Goal: Transaction & Acquisition: Purchase product/service

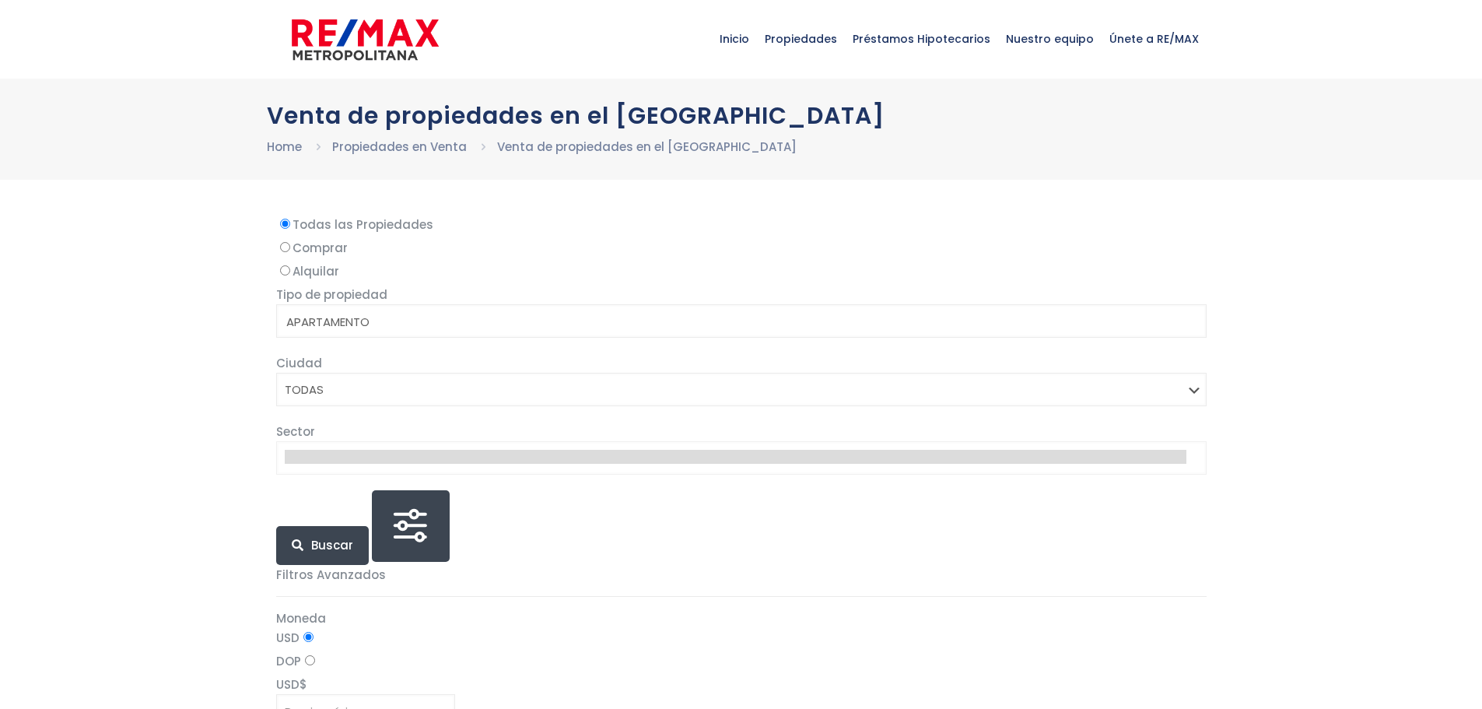
select select
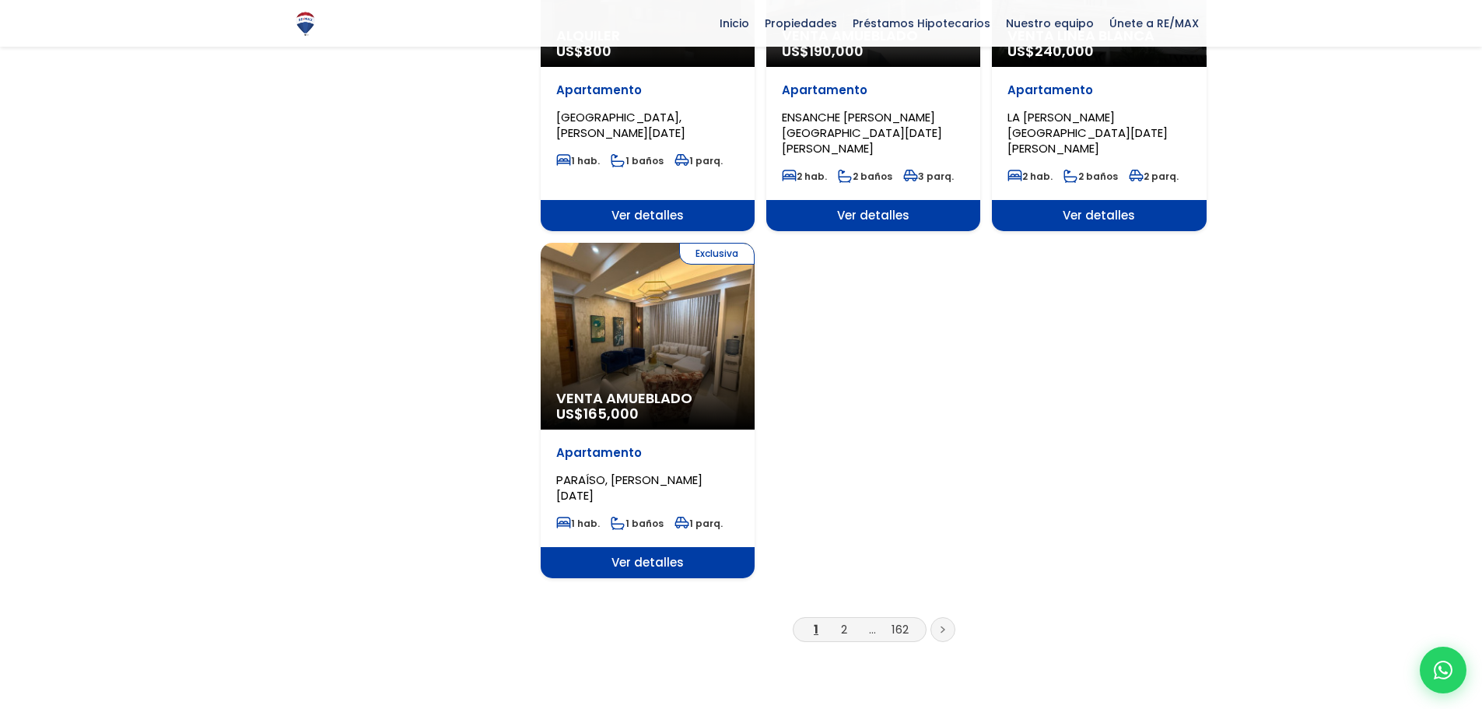
scroll to position [1867, 0]
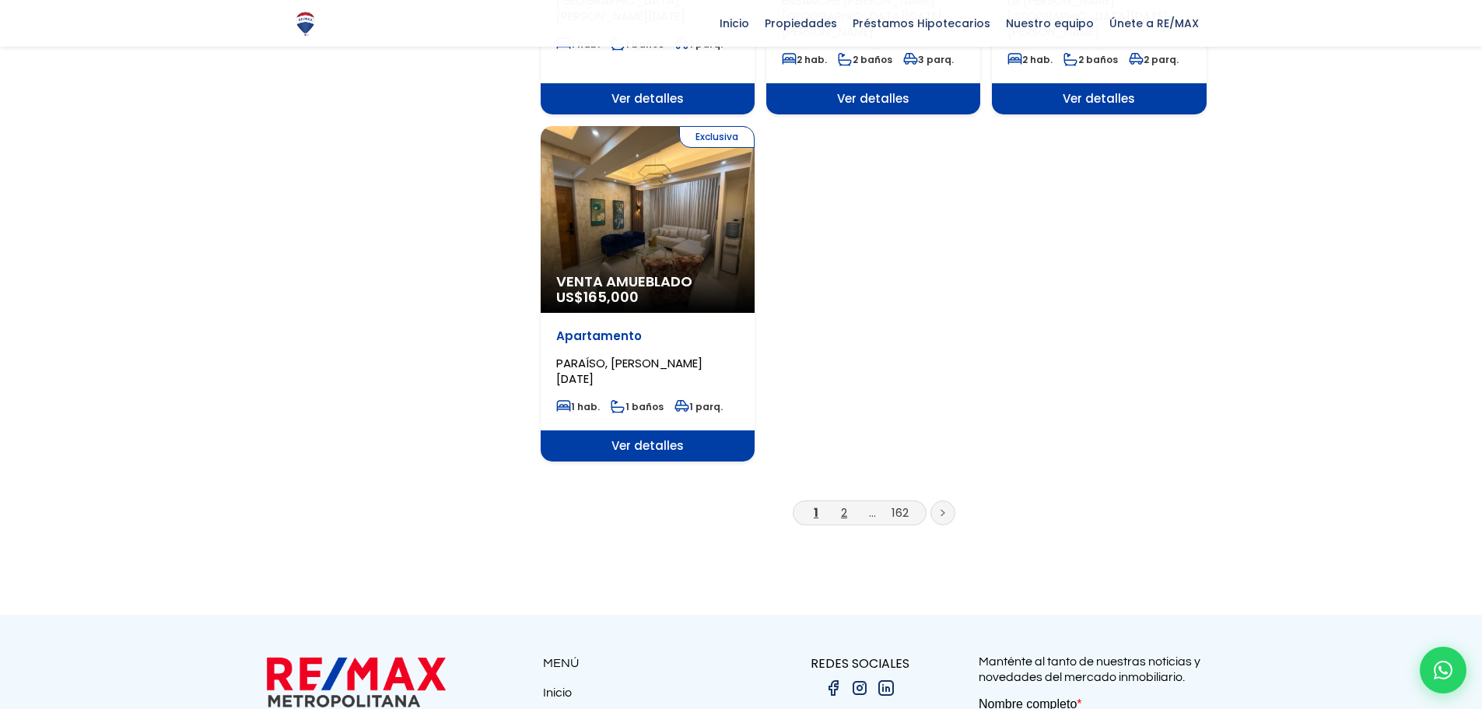
click at [842, 504] on link "2" at bounding box center [844, 512] width 6 height 16
click at [849, 502] on li "2" at bounding box center [843, 511] width 25 height 19
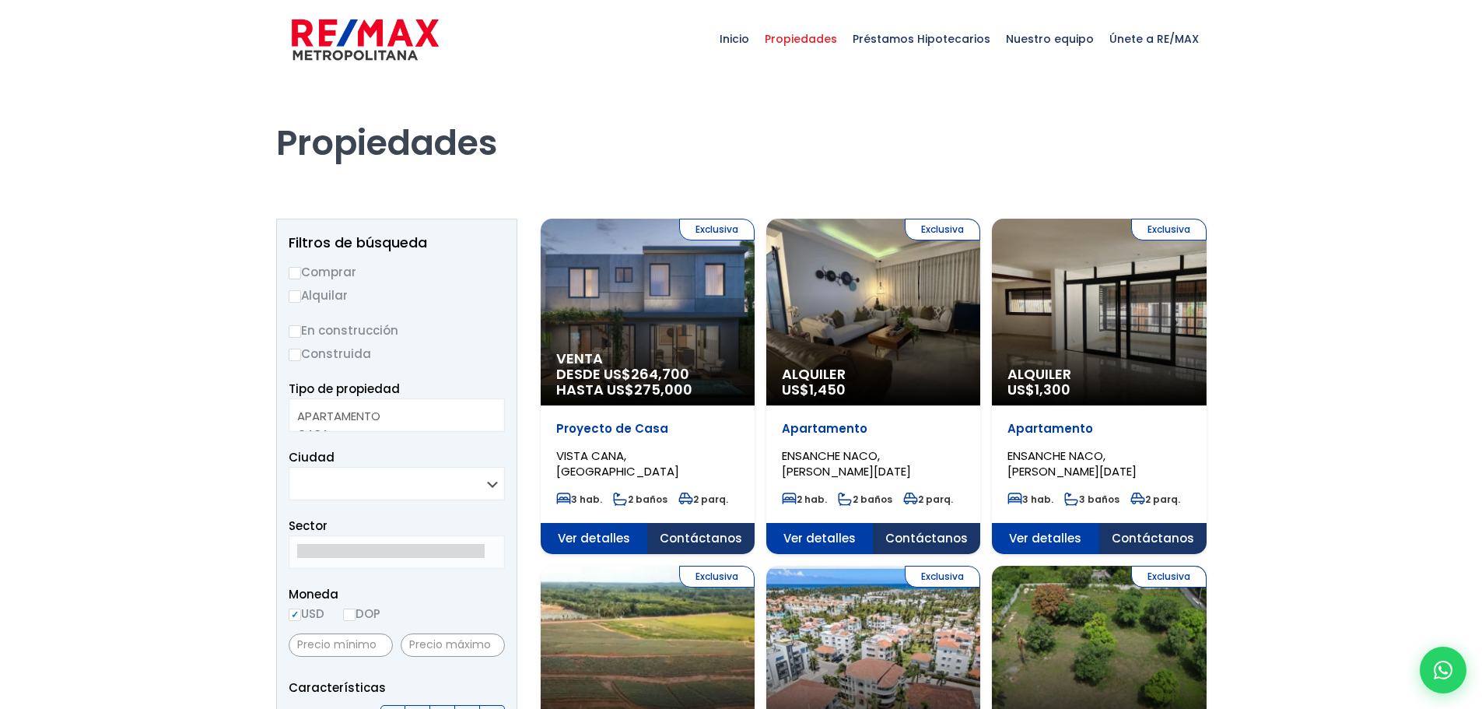
select select
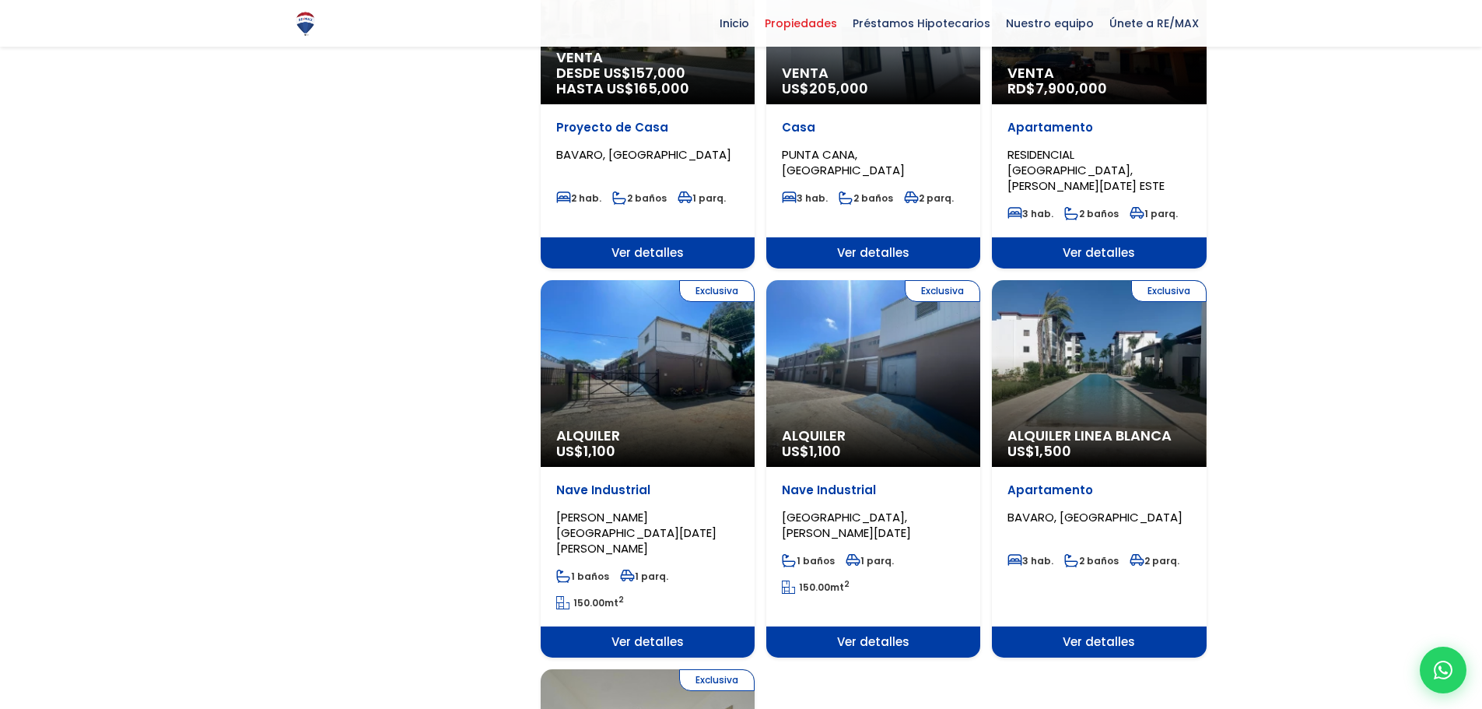
scroll to position [1867, 0]
